Goal: Task Accomplishment & Management: Use online tool/utility

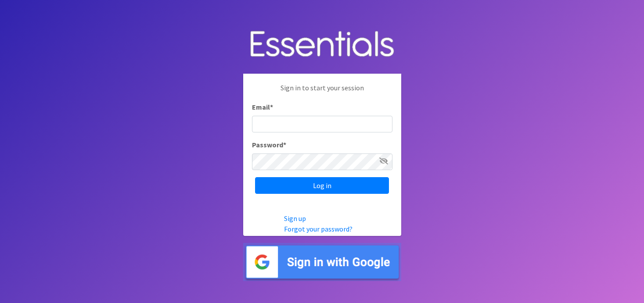
click at [339, 126] on input "Email *" at bounding box center [322, 124] width 140 height 17
type input "[EMAIL_ADDRESS][DOMAIN_NAME]"
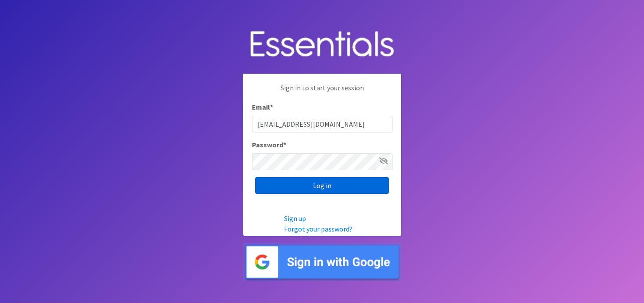
click at [322, 187] on input "Log in" at bounding box center [322, 185] width 134 height 17
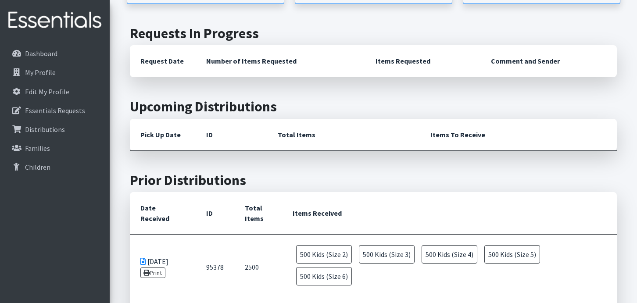
scroll to position [307, 0]
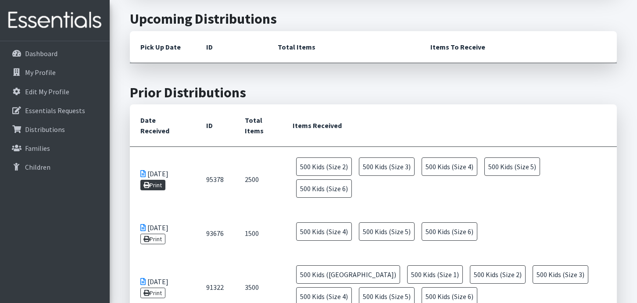
click at [162, 180] on link "Print" at bounding box center [152, 185] width 25 height 11
